Goal: Task Accomplishment & Management: Use online tool/utility

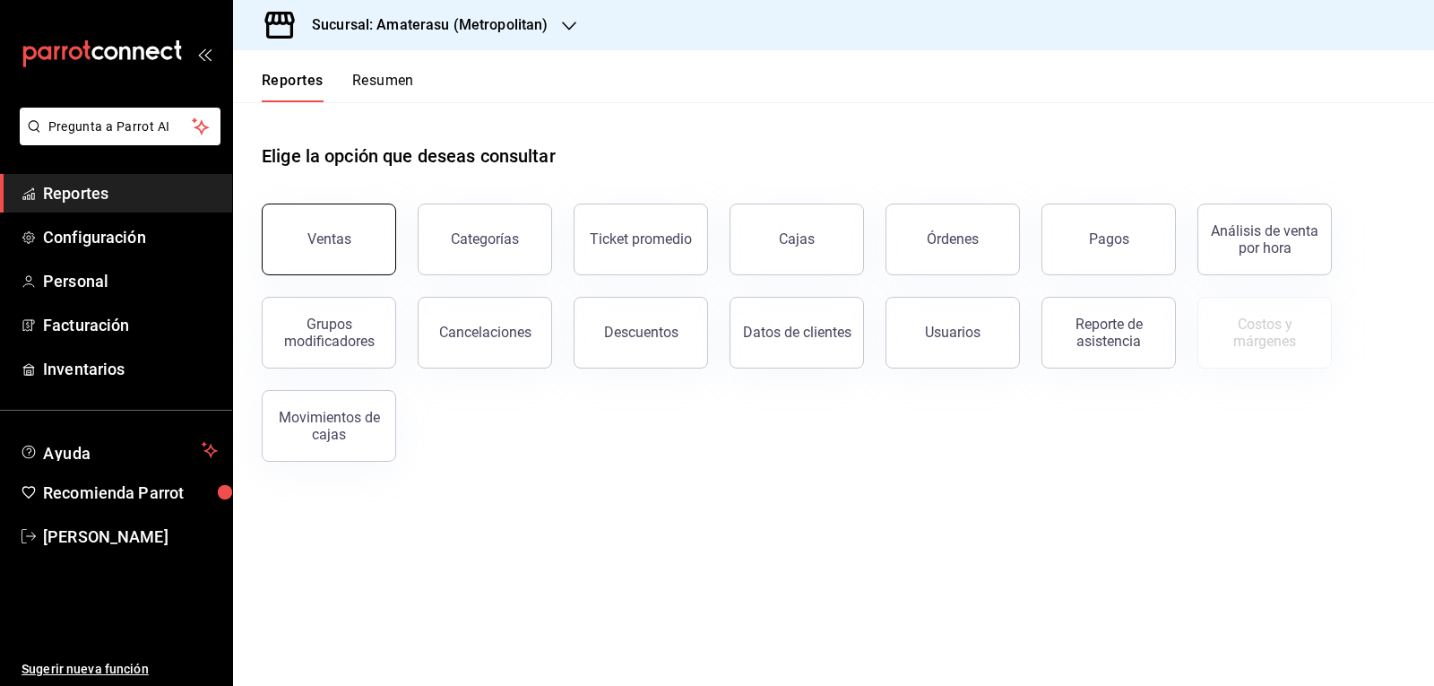
click at [368, 222] on button "Ventas" at bounding box center [329, 239] width 134 height 72
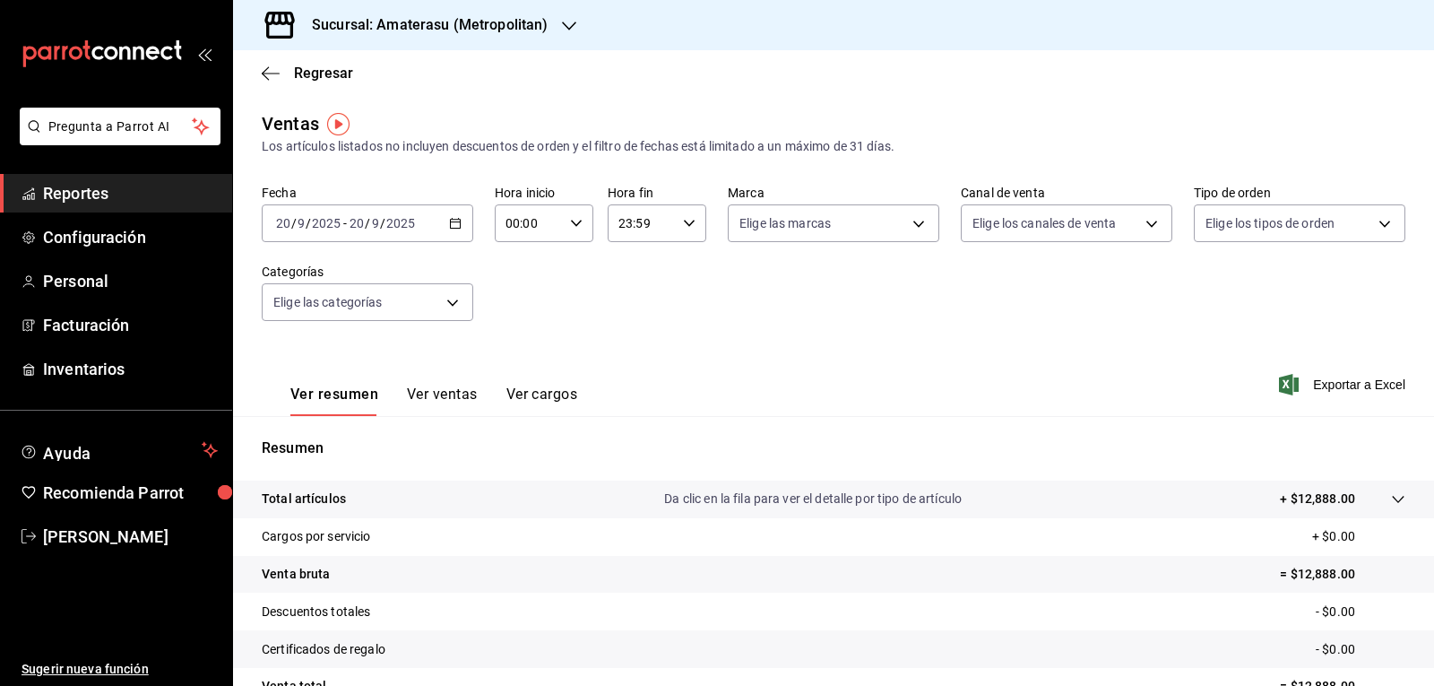
click at [555, 224] on input "00:00" at bounding box center [529, 223] width 68 height 36
click at [519, 310] on span "05" at bounding box center [516, 305] width 21 height 14
type input "05:00"
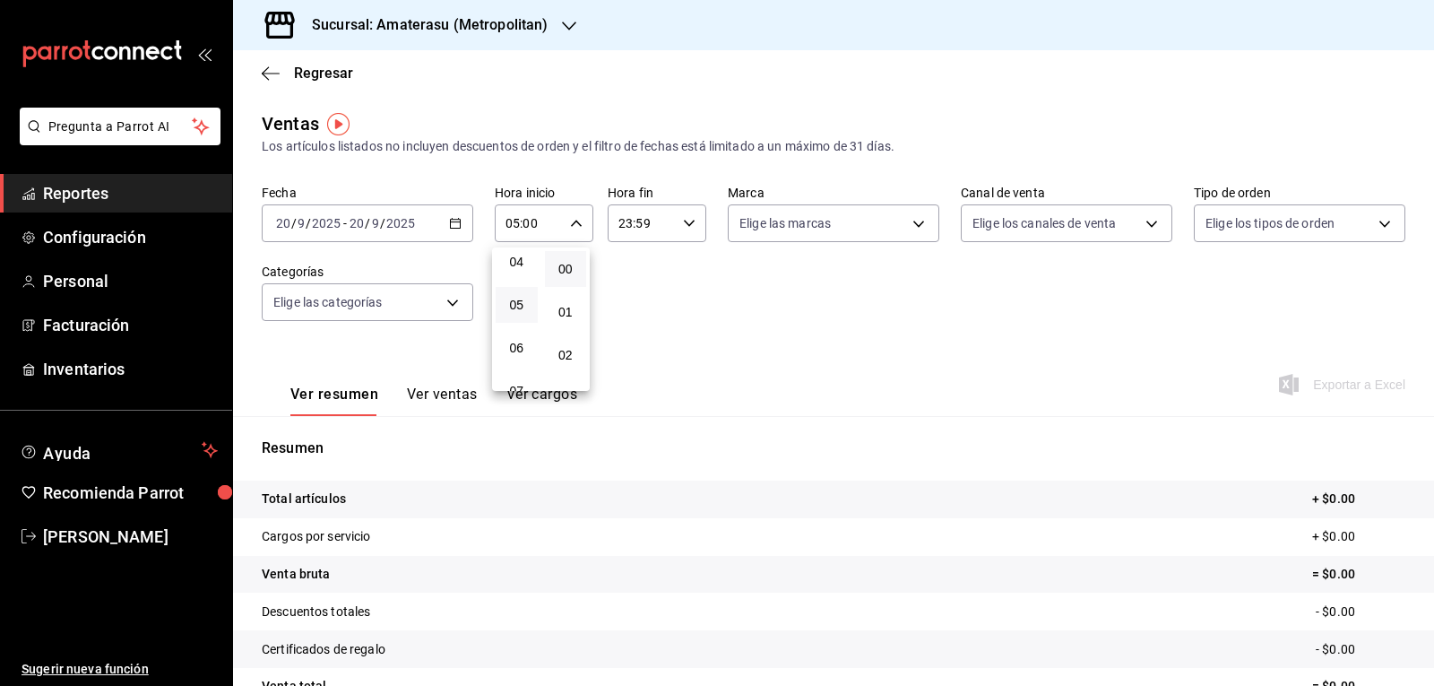
click at [841, 331] on div at bounding box center [717, 343] width 1434 height 686
click at [910, 231] on body "Pregunta a Parrot AI Reportes Configuración Personal Facturación Inventarios Ay…" at bounding box center [717, 343] width 1434 height 686
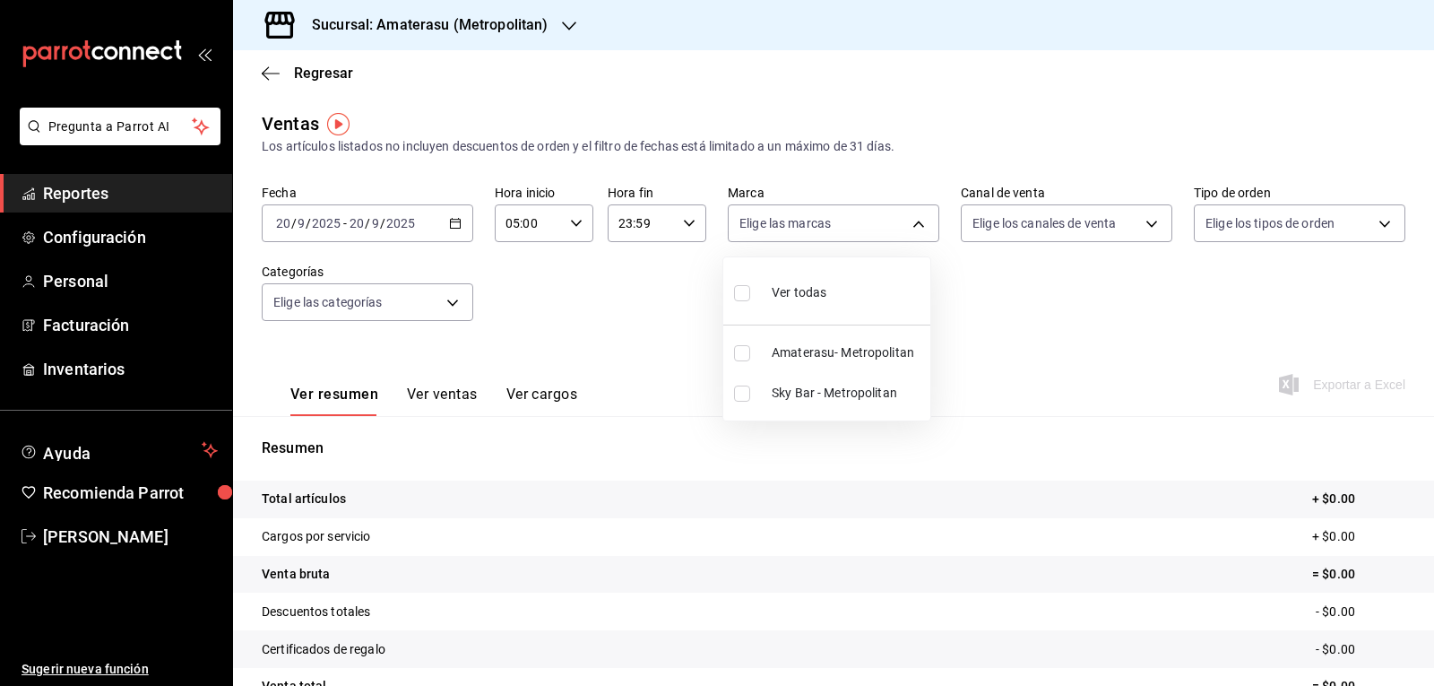
click at [743, 354] on input "checkbox" at bounding box center [742, 353] width 16 height 16
checkbox input "true"
type input "e4cd7fcb-d45b-43ae-a99f-ad4ccfcd9032"
click at [1151, 389] on div at bounding box center [717, 343] width 1434 height 686
click at [787, 386] on div "Ver resumen Ver ventas Ver cargos Exportar a Excel" at bounding box center [833, 378] width 1201 height 73
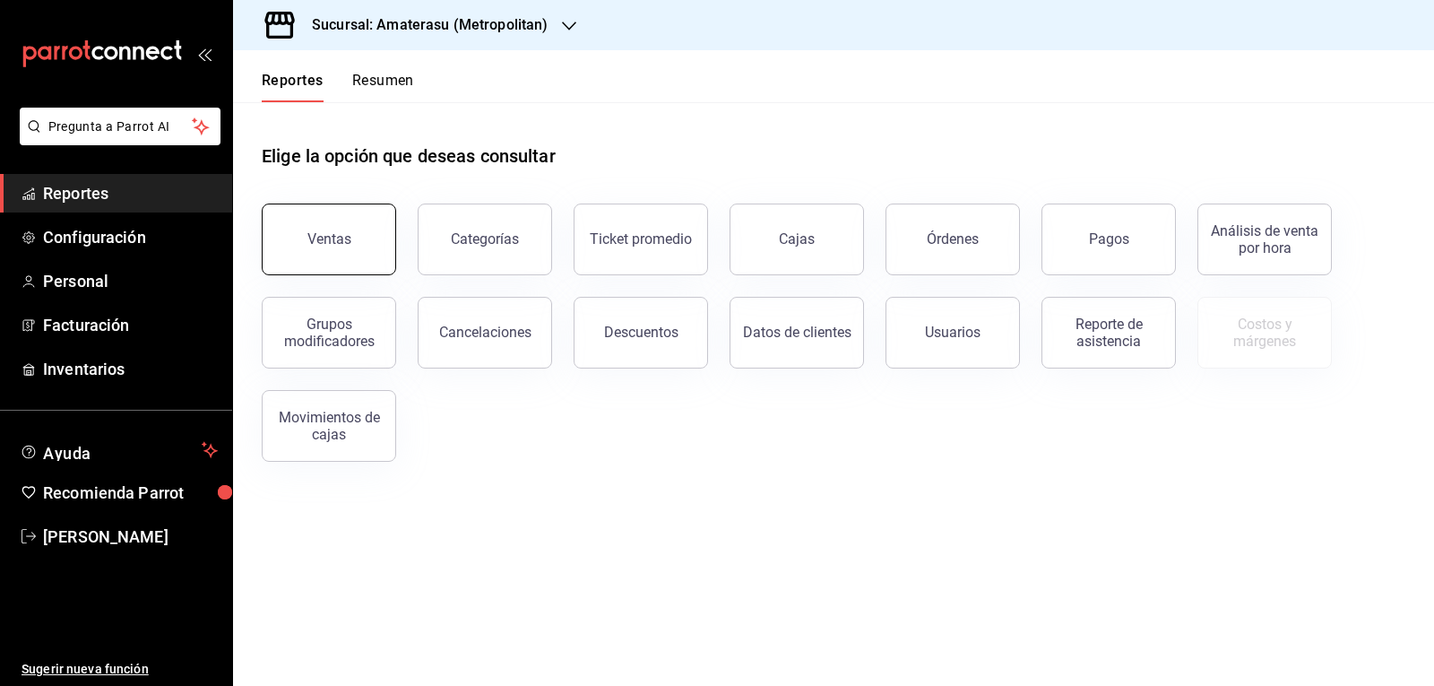
click at [354, 236] on button "Ventas" at bounding box center [329, 239] width 134 height 72
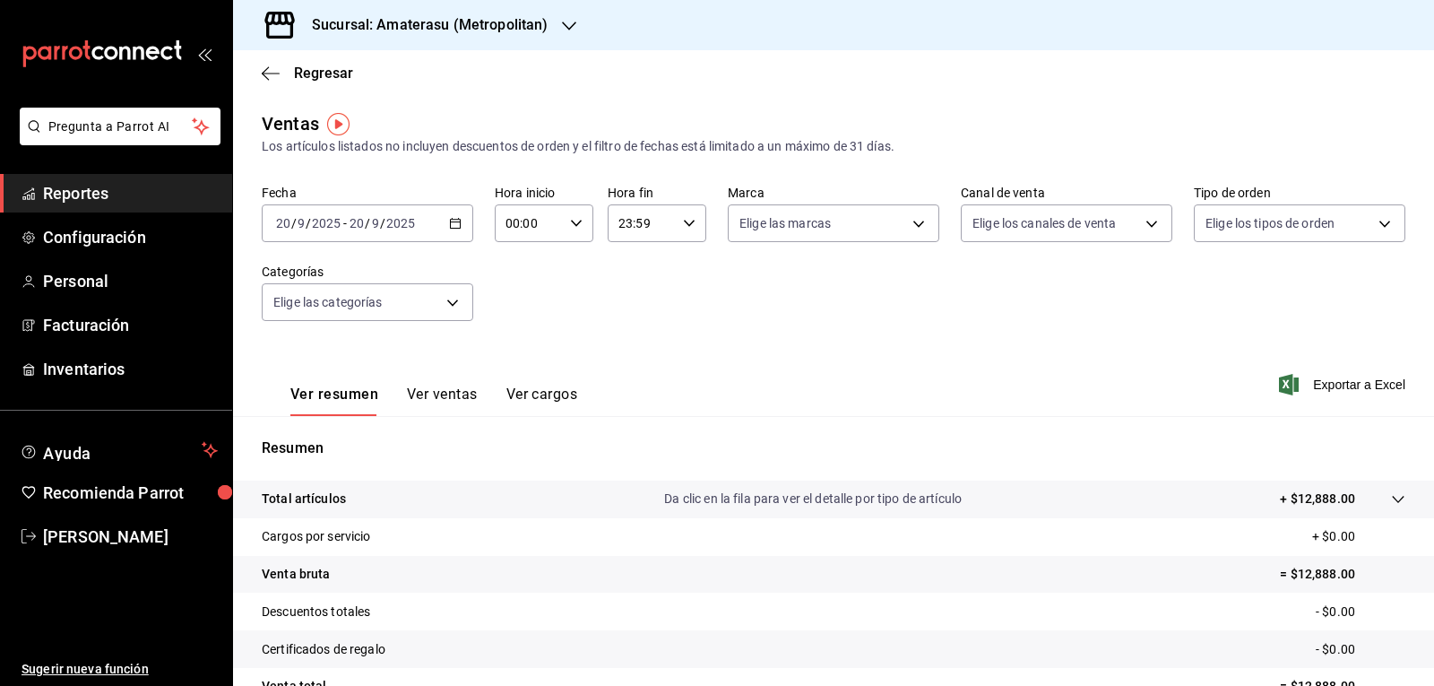
click at [570, 218] on icon "button" at bounding box center [576, 223] width 13 height 13
click at [526, 299] on span "05" at bounding box center [516, 305] width 21 height 14
type input "05:00"
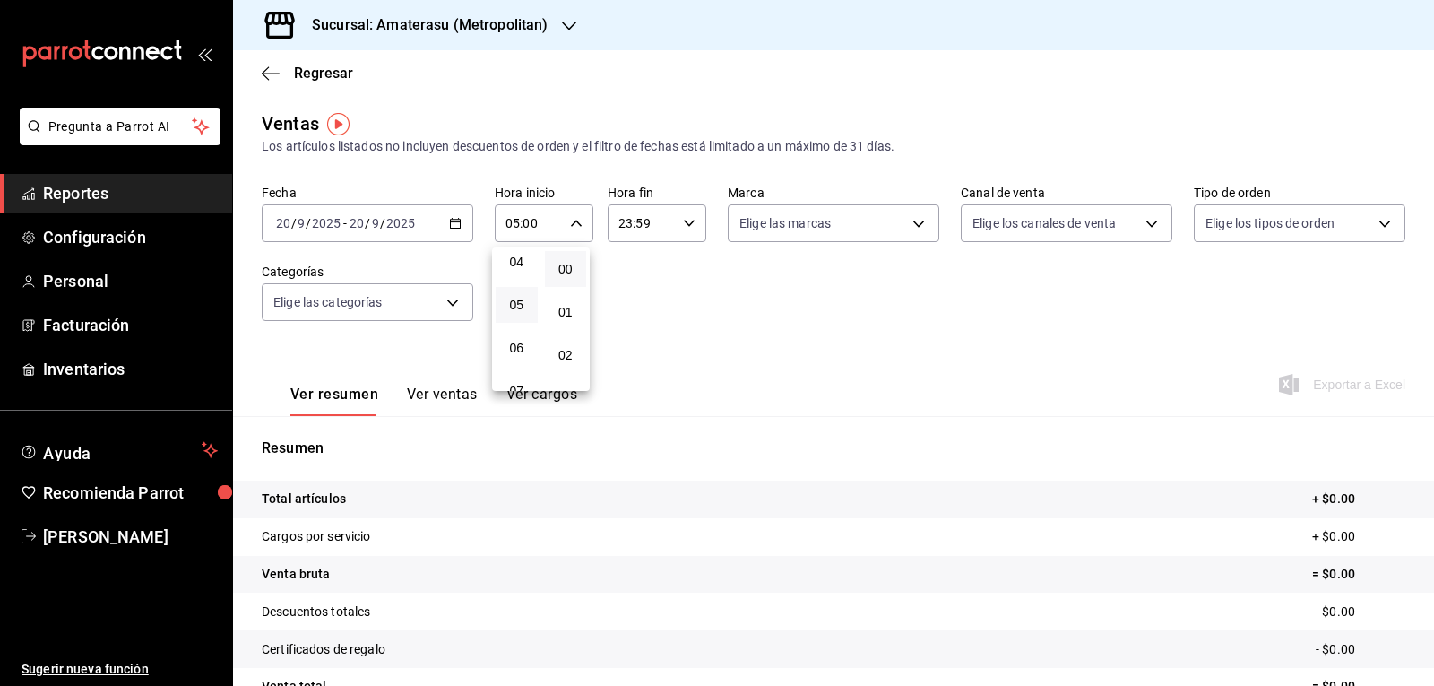
click at [908, 232] on div at bounding box center [717, 343] width 1434 height 686
click at [901, 228] on body "Pregunta a Parrot AI Reportes Configuración Personal Facturación Inventarios Ay…" at bounding box center [717, 343] width 1434 height 686
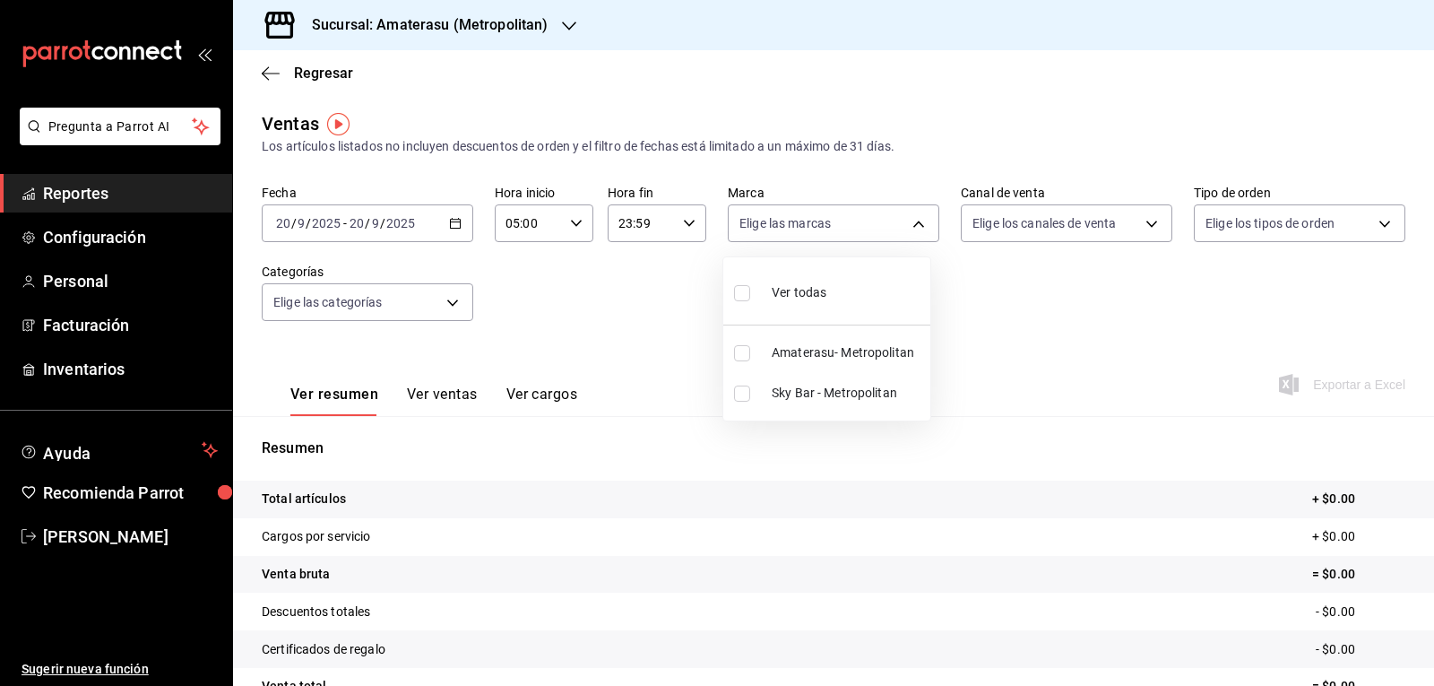
click at [739, 397] on input "checkbox" at bounding box center [742, 393] width 16 height 16
checkbox input "true"
type input "f3afaab8-8c3d-4e49-a299-af9bdf6027b2"
click at [1003, 321] on div at bounding box center [717, 343] width 1434 height 686
click at [648, 504] on tr "Total artículos + $0.00" at bounding box center [833, 499] width 1201 height 38
